Goal: Task Accomplishment & Management: Use online tool/utility

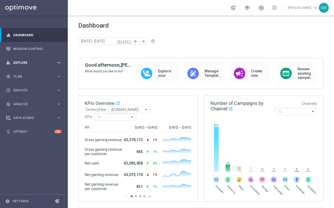
click at [43, 62] on span "Explore" at bounding box center [34, 62] width 43 height 3
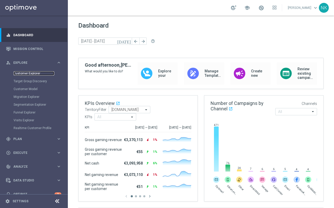
click at [30, 74] on link "Customer Explorer" at bounding box center [34, 73] width 41 height 4
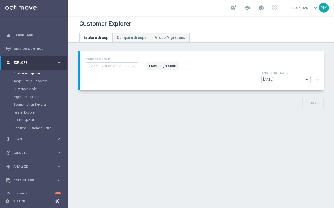
click at [157, 66] on button "+ New Target Group" at bounding box center [162, 65] width 34 height 7
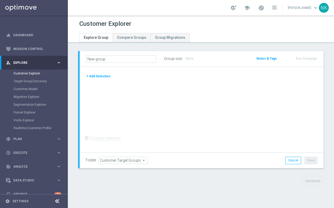
click at [101, 78] on button "+ Add Selection" at bounding box center [98, 77] width 25 height 6
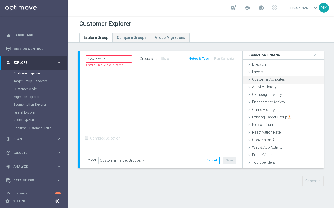
click at [262, 78] on span "Customer Attributes" at bounding box center [268, 79] width 33 height 4
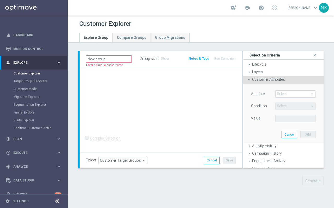
click at [268, 78] on span "Customer Attributes" at bounding box center [268, 79] width 33 height 4
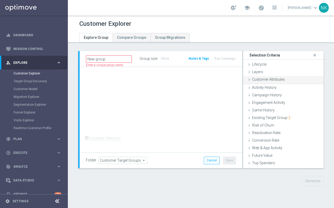
click at [268, 78] on span "Customer Attributes" at bounding box center [268, 79] width 33 height 4
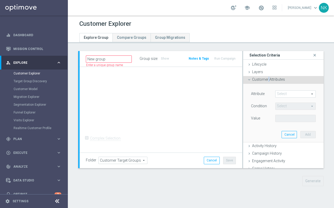
click at [286, 94] on span at bounding box center [295, 94] width 40 height 7
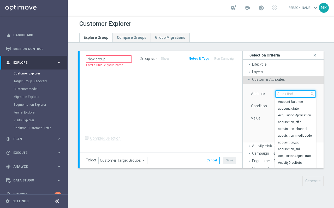
click at [286, 94] on input "search" at bounding box center [295, 93] width 40 height 7
type input "terr"
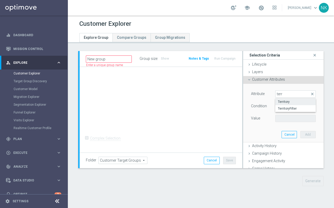
click at [286, 102] on span "Territory" at bounding box center [295, 102] width 35 height 4
type input "Territory"
type input "Equals"
click at [283, 118] on span at bounding box center [295, 118] width 40 height 7
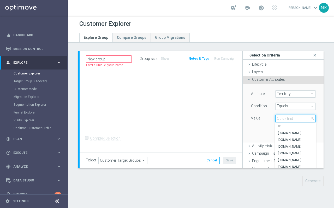
click at [283, 118] on input "search" at bounding box center [295, 118] width 40 height 7
type input ".com.br"
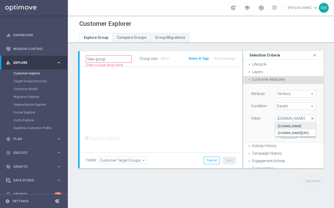
click at [286, 118] on span "www.lottoland.com.br" at bounding box center [295, 126] width 35 height 4
type input "www.lottoland.com.br"
click at [286, 118] on button "Add" at bounding box center [307, 134] width 15 height 7
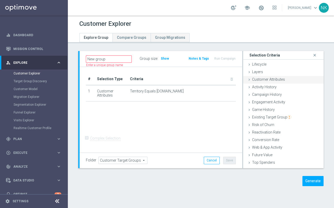
click at [259, 81] on span "Customer Attributes" at bounding box center [268, 79] width 33 height 4
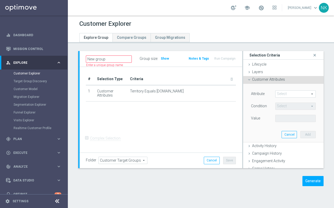
click at [263, 79] on span "Customer Attributes" at bounding box center [268, 79] width 33 height 4
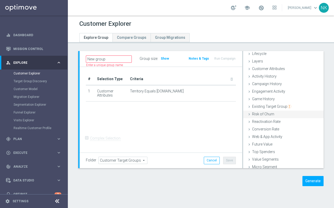
scroll to position [21, 0]
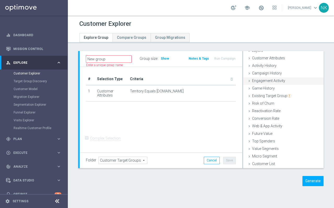
click at [261, 81] on span "Engagement Activity" at bounding box center [268, 81] width 33 height 4
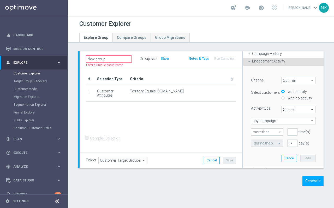
scroll to position [43, 0]
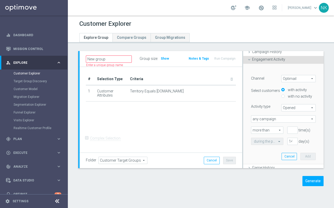
click at [286, 109] on span "Opened" at bounding box center [298, 108] width 34 height 7
click at [286, 80] on span "Optimail" at bounding box center [298, 78] width 34 height 7
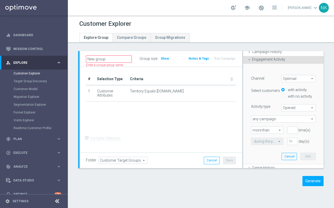
scroll to position [22, 0]
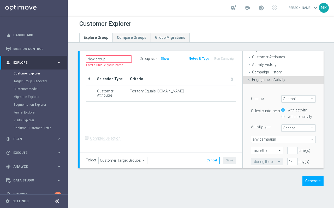
click at [263, 74] on span "Campaign History" at bounding box center [267, 72] width 30 height 4
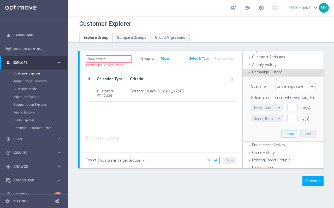
click at [267, 71] on span "Campaign History" at bounding box center [267, 72] width 30 height 4
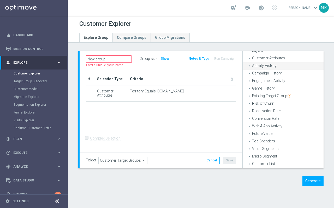
click at [266, 65] on span "Activity History" at bounding box center [264, 66] width 25 height 4
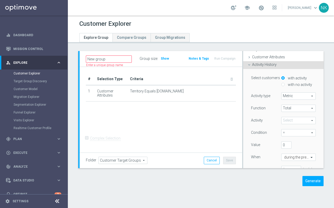
click at [286, 95] on span "Metric" at bounding box center [298, 96] width 34 height 7
click at [286, 97] on span "Metric" at bounding box center [298, 96] width 34 height 7
click at [286, 108] on span "Total" at bounding box center [298, 108] width 34 height 7
click at [286, 106] on span "Total" at bounding box center [298, 108] width 34 height 7
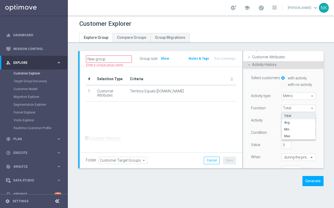
click at [286, 106] on span "Total" at bounding box center [298, 108] width 34 height 7
click at [286, 118] on span at bounding box center [298, 120] width 34 height 7
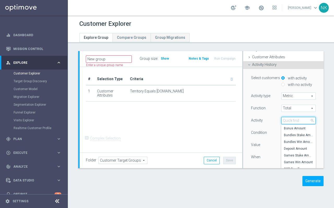
click at [286, 118] on input "search" at bounding box center [298, 120] width 34 height 7
type input "depo"
click at [286, 118] on span "Number of Deposits" at bounding box center [298, 135] width 29 height 4
type input "Number of Deposits"
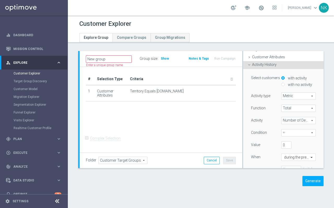
click at [286, 118] on span "=" at bounding box center [298, 133] width 34 height 7
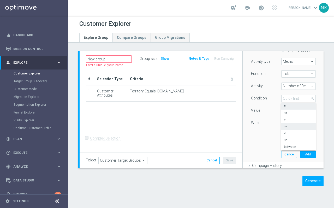
scroll to position [57, 0]
click at [286, 118] on span ">" at bounding box center [298, 120] width 29 height 4
type input ">"
click at [286, 118] on div at bounding box center [298, 123] width 34 height 5
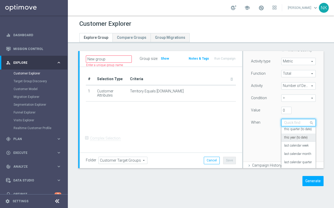
scroll to position [38, 0]
click at [286, 118] on label "last calendar year" at bounding box center [295, 167] width 23 height 4
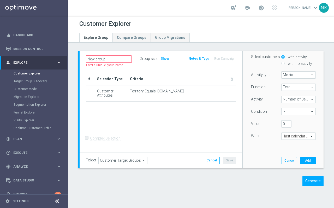
scroll to position [61, 0]
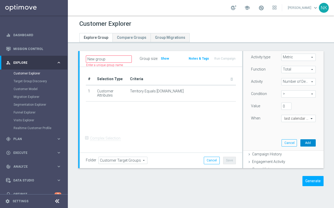
click at [286, 118] on button "Add" at bounding box center [307, 142] width 15 height 7
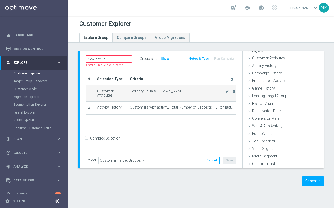
scroll to position [21, 0]
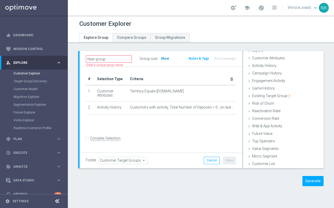
click at [165, 59] on span "Show" at bounding box center [165, 59] width 8 height 4
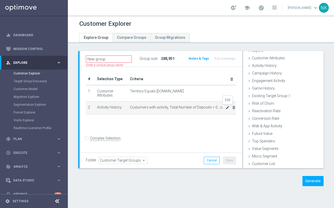
click at [228, 108] on icon "mode_edit" at bounding box center [227, 108] width 4 height 4
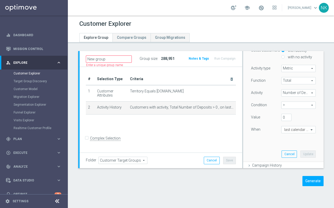
scroll to position [50, 0]
click at [286, 118] on div "last calendar year" at bounding box center [294, 129] width 27 height 4
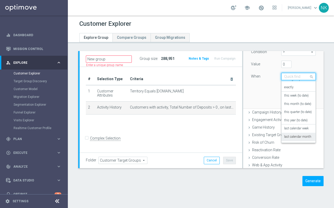
scroll to position [4, 0]
click at [286, 118] on label "this year (to date)" at bounding box center [295, 121] width 23 height 4
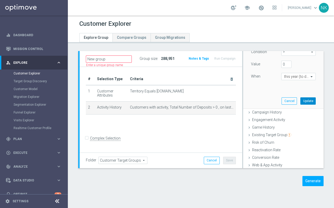
click at [286, 100] on button "Update" at bounding box center [307, 101] width 15 height 7
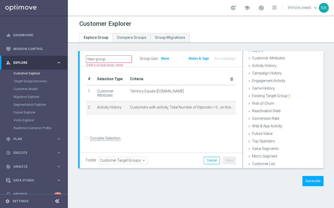
scroll to position [21, 0]
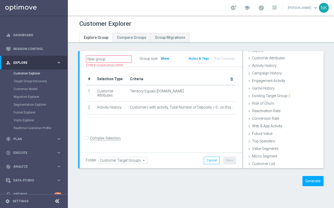
click at [165, 60] on span "Show" at bounding box center [165, 59] width 8 height 4
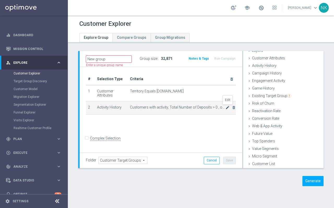
click at [228, 108] on icon "mode_edit" at bounding box center [227, 108] width 4 height 4
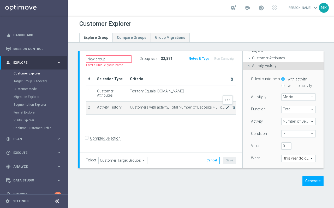
scroll to position [38, 0]
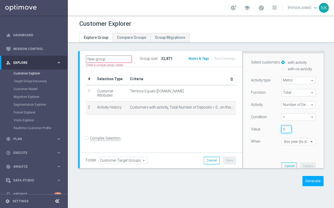
click at [283, 118] on input "0" at bounding box center [286, 129] width 10 height 7
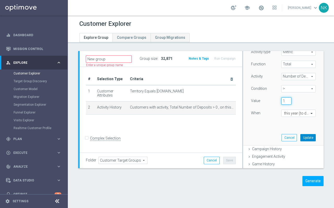
type input "1"
click at [286, 118] on button "Update" at bounding box center [307, 137] width 15 height 7
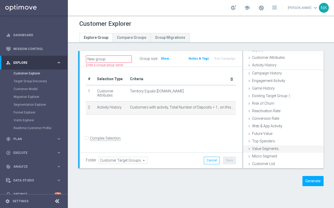
scroll to position [21, 0]
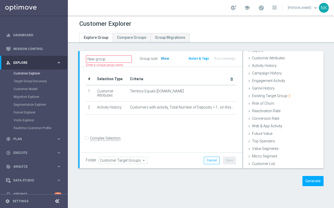
click at [163, 60] on span "Show" at bounding box center [165, 59] width 8 height 4
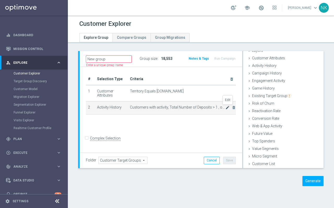
click at [227, 109] on icon "mode_edit" at bounding box center [227, 108] width 4 height 4
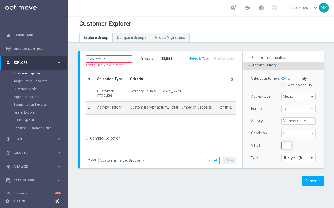
click at [285, 118] on input "1" at bounding box center [286, 145] width 10 height 7
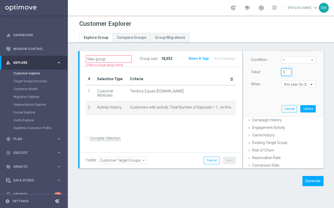
scroll to position [126, 0]
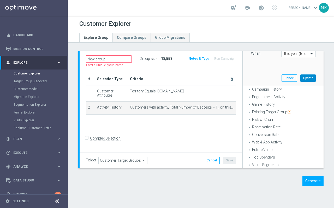
type input "5"
click at [286, 82] on button "Update" at bounding box center [307, 78] width 15 height 7
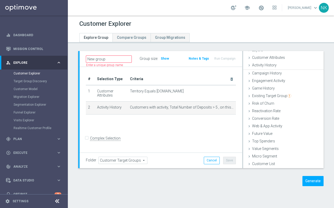
scroll to position [21, 0]
click at [166, 56] on h3 "Show" at bounding box center [164, 59] width 9 height 6
click at [233, 108] on icon "delete_forever" at bounding box center [234, 108] width 4 height 4
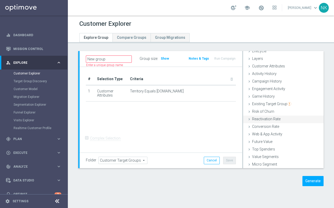
scroll to position [9, 0]
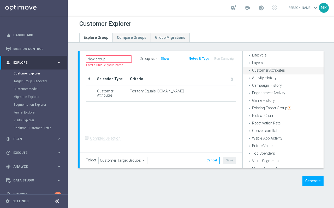
click at [258, 71] on span "Customer Attributes" at bounding box center [268, 70] width 33 height 4
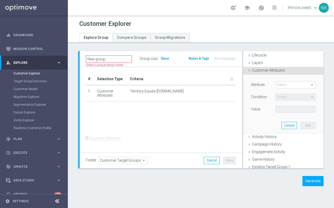
click at [286, 84] on span at bounding box center [295, 85] width 40 height 7
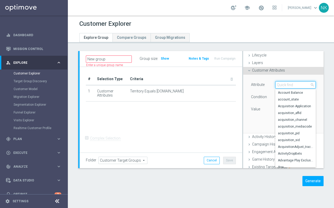
click at [286, 84] on input "search" at bounding box center [295, 84] width 40 height 7
type input "casi"
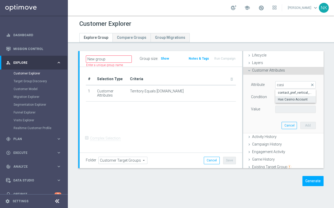
click at [286, 99] on span "Has Casino Account" at bounding box center [295, 100] width 35 height 4
type input "Has Casino Account"
type input "Equals"
click at [286, 110] on span at bounding box center [295, 109] width 40 height 7
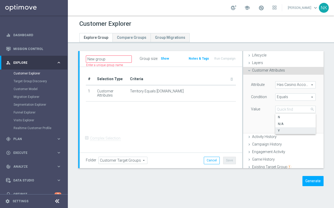
click at [283, 118] on label "Y" at bounding box center [295, 130] width 40 height 7
type input "Y"
click at [286, 118] on button "Add" at bounding box center [307, 125] width 15 height 7
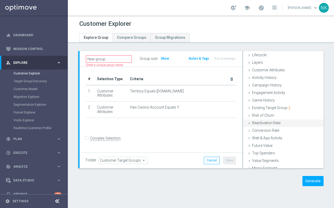
scroll to position [3, 0]
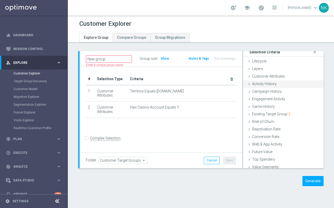
click at [263, 85] on span "Activity History" at bounding box center [264, 84] width 25 height 4
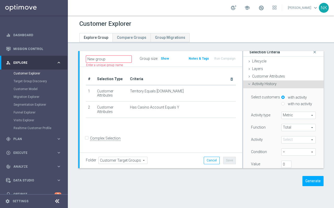
click at [286, 117] on span "Metric" at bounding box center [298, 115] width 34 height 7
click at [286, 118] on span "Metric" at bounding box center [298, 123] width 29 height 4
click at [286, 118] on span "Total" at bounding box center [298, 127] width 34 height 7
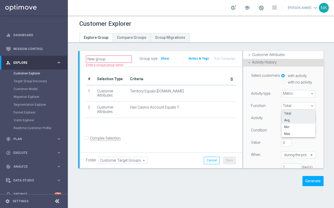
scroll to position [26, 0]
click at [286, 112] on span "Total" at bounding box center [298, 113] width 29 height 4
click at [286, 118] on span at bounding box center [298, 117] width 34 height 7
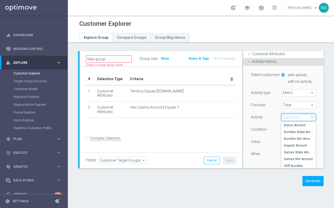
click at [286, 118] on input "search" at bounding box center [298, 117] width 34 height 7
type input "dep"
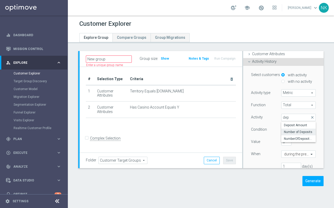
click at [286, 118] on span "Number of Deposits" at bounding box center [298, 132] width 29 height 4
type input "Number of Deposits"
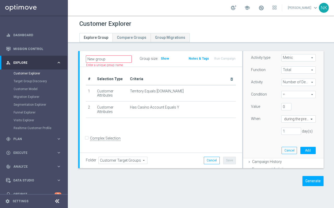
scroll to position [61, 0]
click at [286, 95] on span "=" at bounding box center [298, 94] width 34 height 7
click at [286, 114] on span ">" at bounding box center [298, 115] width 29 height 4
type input ">"
click at [286, 118] on input "text" at bounding box center [293, 119] width 18 height 5
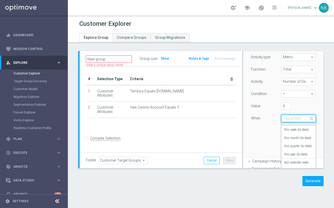
scroll to position [14, 0]
click at [286, 118] on label "this year (to date)" at bounding box center [295, 154] width 23 height 4
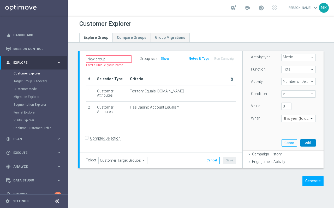
click at [286, 118] on button "Add" at bounding box center [307, 142] width 15 height 7
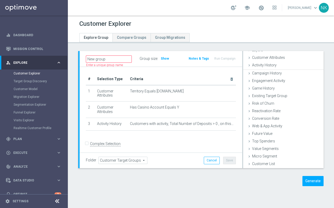
scroll to position [21, 0]
click at [167, 54] on div "New group Name length must be more than 2 characters Name length must be under …" at bounding box center [161, 59] width 162 height 16
click at [167, 56] on h3 "Show" at bounding box center [164, 59] width 9 height 6
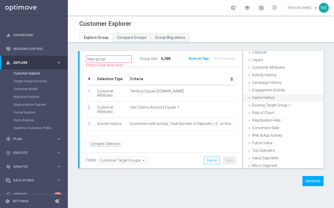
scroll to position [0, 0]
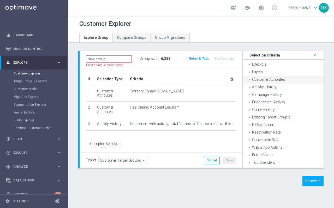
click at [257, 78] on span "Customer Attributes" at bounding box center [268, 79] width 33 height 4
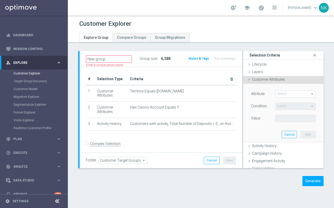
click at [261, 78] on span "Customer Attributes" at bounding box center [268, 79] width 33 height 4
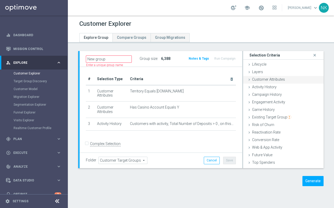
click at [261, 78] on span "Customer Attributes" at bounding box center [268, 79] width 33 height 4
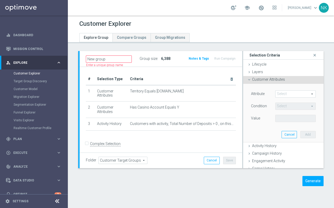
click at [286, 91] on span at bounding box center [295, 94] width 40 height 7
click at [0, 0] on input "search" at bounding box center [0, 0] width 0 height 0
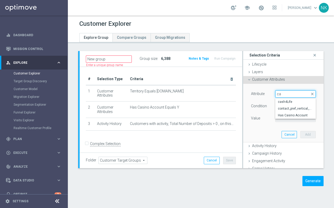
type input "c"
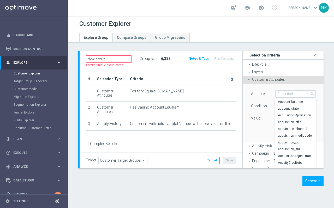
click at [258, 80] on span "Customer Attributes" at bounding box center [268, 79] width 33 height 4
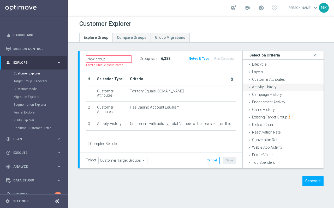
click at [260, 87] on span "Activity History" at bounding box center [264, 87] width 25 height 4
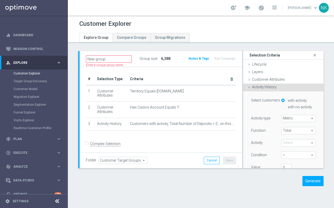
click at [253, 84] on div "Activity History done selection saved" at bounding box center [283, 88] width 80 height 8
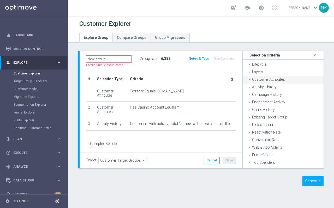
click at [260, 81] on span "Customer Attributes" at bounding box center [268, 79] width 33 height 4
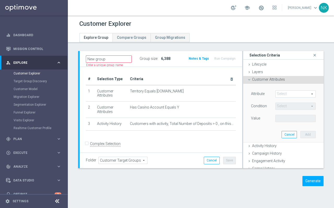
click at [286, 94] on span at bounding box center [295, 94] width 40 height 7
click at [0, 0] on input "search" at bounding box center [0, 0] width 0 height 0
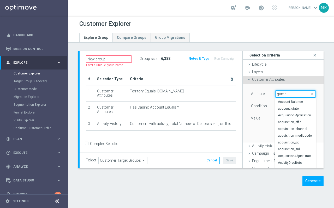
type input "games"
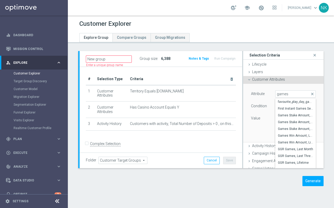
click at [268, 79] on span "Customer Attributes" at bounding box center [268, 79] width 33 height 4
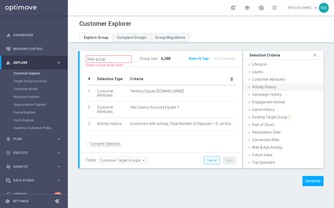
click at [262, 87] on span "Activity History" at bounding box center [264, 87] width 25 height 4
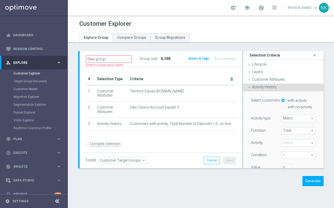
click at [286, 117] on span "Metric" at bounding box center [298, 118] width 34 height 7
click at [286, 118] on span "Total" at bounding box center [298, 130] width 34 height 7
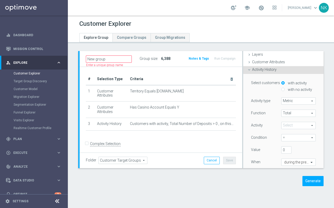
scroll to position [20, 0]
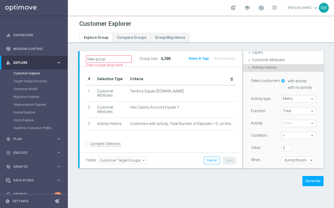
click at [286, 118] on span at bounding box center [298, 123] width 34 height 7
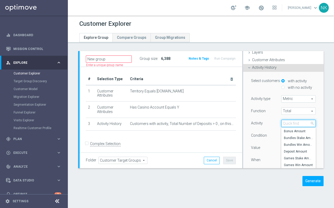
click at [286, 118] on input "search" at bounding box center [298, 123] width 34 height 7
type input "games"
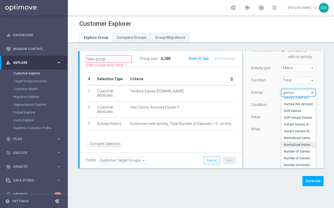
scroll to position [0, 0]
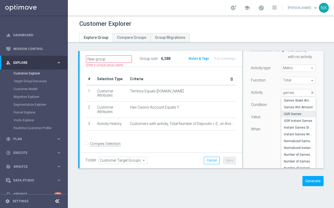
click at [286, 114] on span "GGR Games" at bounding box center [298, 114] width 29 height 4
type input "GGR Games"
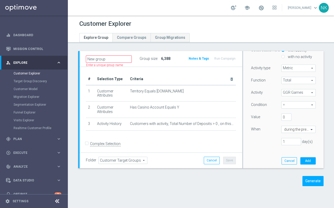
click at [286, 106] on span "=" at bounding box center [298, 105] width 34 height 7
click at [286, 118] on span ">" at bounding box center [298, 126] width 29 height 4
type input ">"
click at [285, 118] on input "0" at bounding box center [286, 117] width 10 height 7
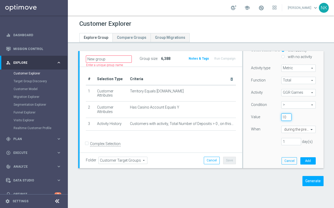
type input "10"
click at [286, 117] on div "Value 10" at bounding box center [283, 118] width 72 height 8
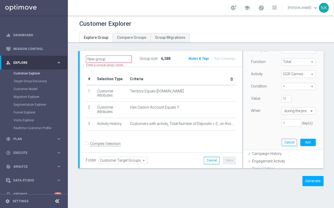
scroll to position [69, 0]
click at [286, 107] on div "during the previous" at bounding box center [298, 110] width 34 height 7
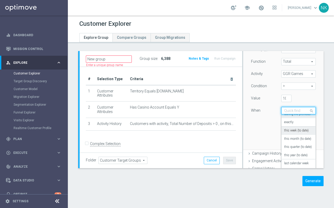
scroll to position [5, 0]
click at [286, 118] on label "this year (to date)" at bounding box center [295, 154] width 23 height 4
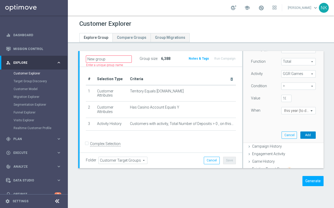
click at [286, 118] on button "Add" at bounding box center [307, 135] width 15 height 7
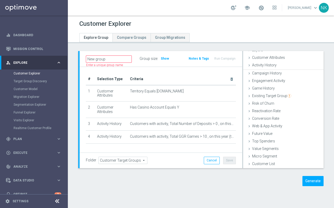
scroll to position [21, 0]
click at [166, 59] on span "Show" at bounding box center [165, 59] width 8 height 4
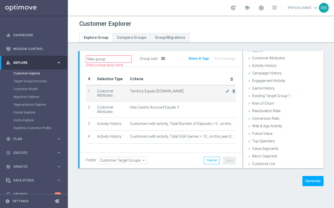
scroll to position [14, 0]
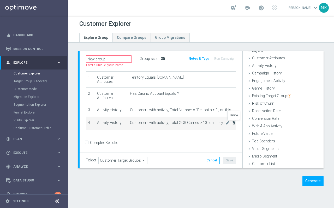
click at [233, 118] on icon "delete_forever" at bounding box center [234, 123] width 4 height 4
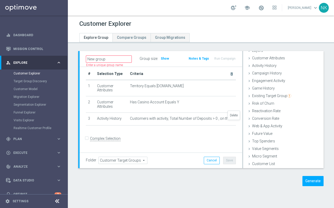
scroll to position [1, 0]
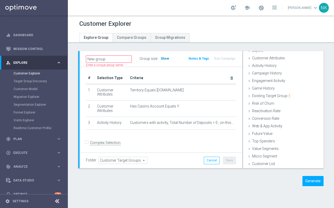
click at [166, 58] on span "Show" at bounding box center [165, 59] width 8 height 4
click at [286, 118] on button "Generate" at bounding box center [312, 181] width 21 height 10
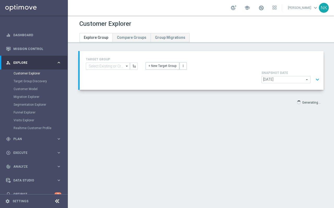
scroll to position [10, 0]
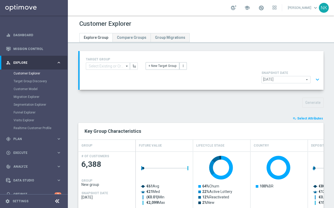
click at [286, 117] on span "Select Attributes" at bounding box center [310, 119] width 26 height 4
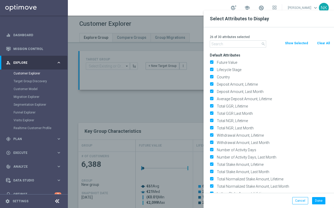
click at [286, 45] on button "Clear All" at bounding box center [323, 43] width 14 height 6
checkbox input "false"
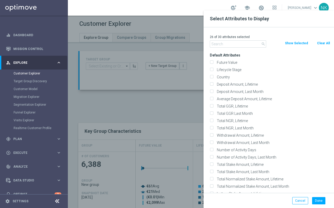
checkbox input "false"
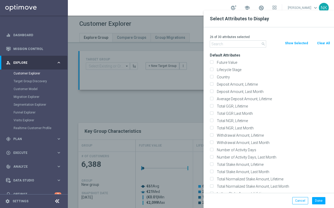
checkbox input "false"
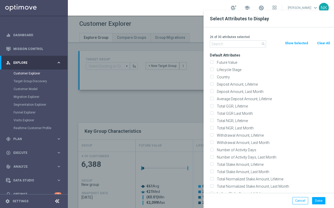
checkbox input "false"
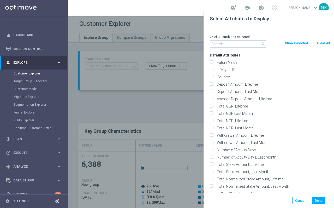
checkbox input "false"
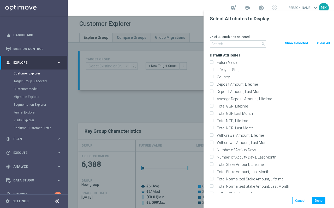
checkbox input "false"
click at [225, 46] on input "text" at bounding box center [238, 43] width 56 height 7
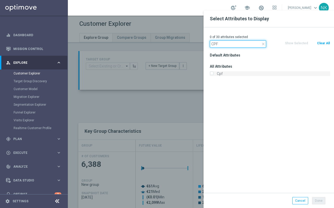
type input "CPF"
click at [211, 74] on input "Cpf" at bounding box center [211, 74] width 3 height 3
checkbox input "true"
click at [286, 118] on button "Done" at bounding box center [318, 200] width 13 height 7
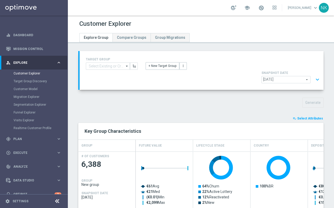
type input "Search"
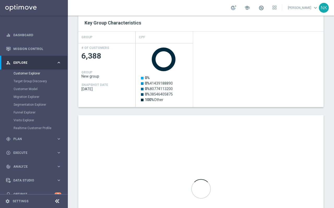
scroll to position [163, 0]
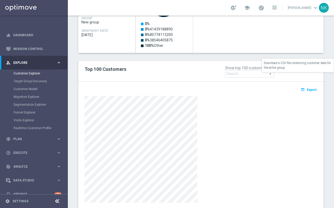
click at [286, 88] on span "Export" at bounding box center [312, 90] width 10 height 4
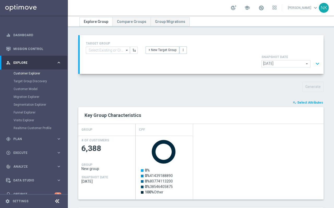
scroll to position [10, 0]
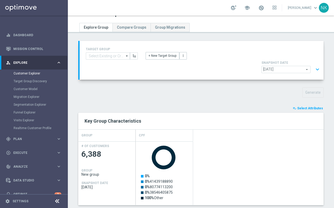
click at [286, 65] on button "expand_more" at bounding box center [317, 70] width 8 height 10
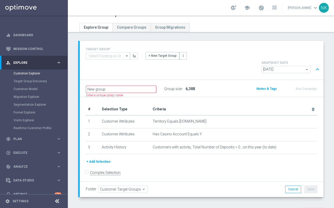
scroll to position [0, 0]
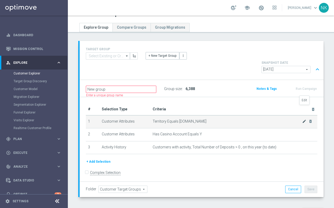
click at [286, 118] on icon "mode_edit" at bounding box center [304, 121] width 4 height 4
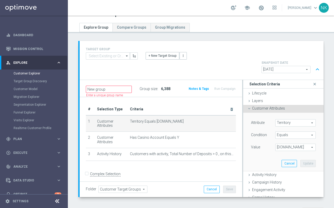
click at [286, 118] on span "www.lottoland.com.br" at bounding box center [295, 147] width 40 height 7
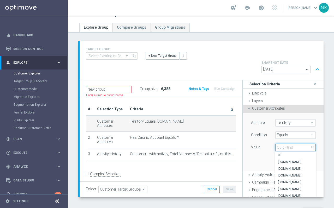
click at [286, 118] on input "search" at bounding box center [295, 147] width 40 height 7
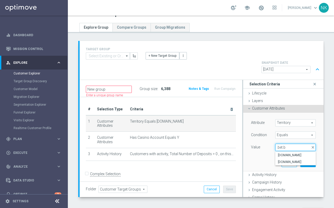
type input ".bet.br"
click at [286, 118] on span "www.lottoland.bet.br" at bounding box center [295, 155] width 35 height 4
type input "www.lottoland.bet.br"
click at [286, 118] on button "Update" at bounding box center [307, 163] width 15 height 7
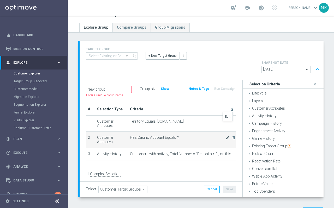
click at [227, 118] on icon "mode_edit" at bounding box center [227, 138] width 4 height 4
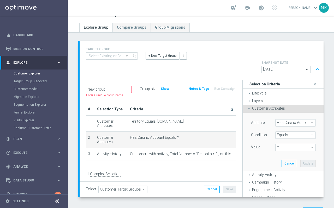
click at [285, 118] on span "Y" at bounding box center [295, 147] width 40 height 7
click at [284, 118] on span "N" at bounding box center [295, 155] width 35 height 4
type input "N"
click at [286, 113] on div "Attribute Has Casino Account Has Casino Account arrow_drop_down search Conditio…" at bounding box center [283, 142] width 72 height 58
click at [286, 118] on span "Has Casino Account" at bounding box center [295, 123] width 40 height 7
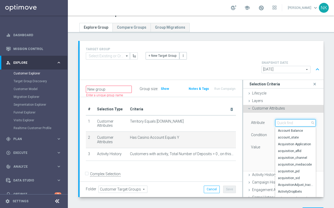
click at [286, 118] on input "search" at bounding box center [295, 122] width 40 height 7
type input "has"
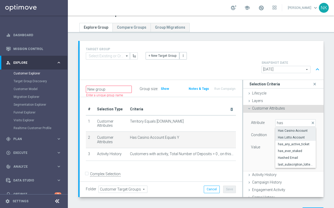
click at [286, 118] on span "Has Lotto Account" at bounding box center [295, 138] width 35 height 4
type input "Has Lotto Account"
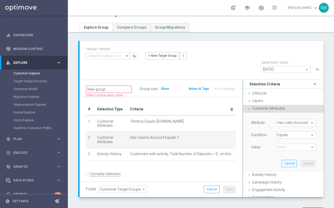
click at [286, 118] on span "N" at bounding box center [295, 147] width 40 height 7
click at [283, 118] on span "Y" at bounding box center [295, 169] width 35 height 4
type input "Y"
click at [286, 118] on button "Update" at bounding box center [307, 163] width 15 height 7
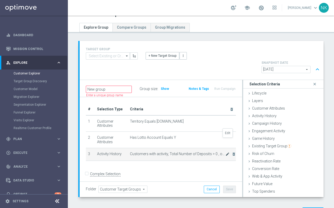
click at [227, 118] on icon "mode_edit" at bounding box center [227, 154] width 4 height 4
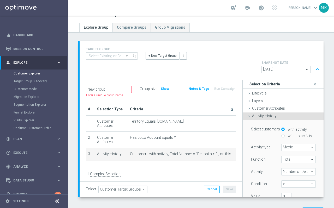
click at [253, 114] on span "Activity History" at bounding box center [264, 116] width 25 height 4
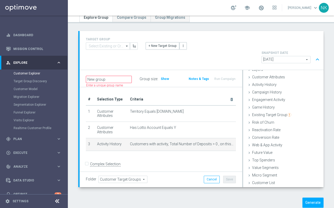
scroll to position [1, 0]
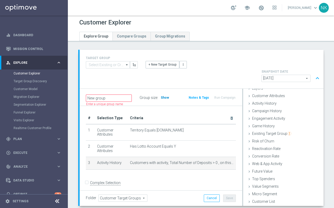
click at [167, 96] on span "Show" at bounding box center [165, 98] width 8 height 4
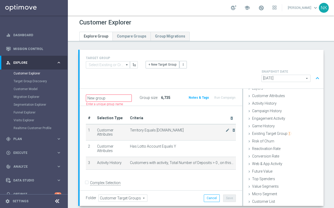
click at [187, 118] on td "Territory Equals www.lottoland.bet.br mode_edit delete_forever" at bounding box center [182, 132] width 108 height 16
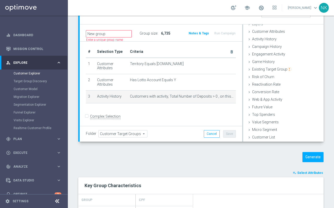
scroll to position [67, 0]
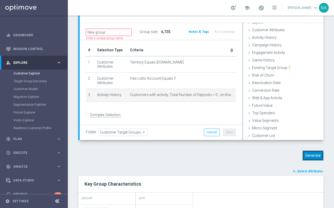
click at [286, 118] on button "Generate" at bounding box center [312, 156] width 21 height 10
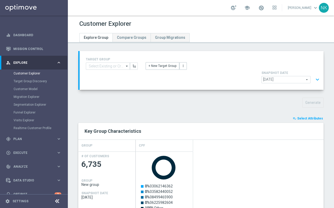
click at [286, 117] on span "Select Attributes" at bounding box center [310, 119] width 26 height 4
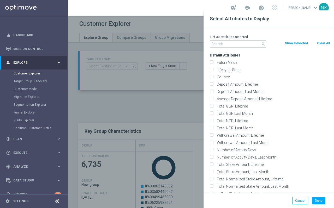
click at [156, 100] on div at bounding box center [235, 114] width 334 height 208
click at [286, 118] on button "Done" at bounding box center [318, 200] width 13 height 7
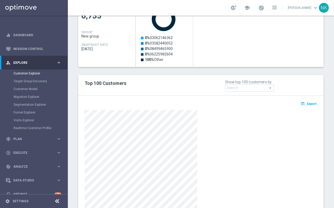
scroll to position [163, 0]
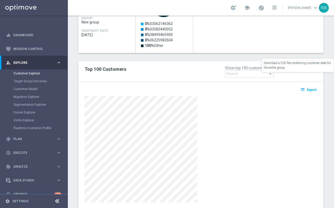
click at [286, 88] on span "Export" at bounding box center [312, 90] width 10 height 4
